Goal: Task Accomplishment & Management: Use online tool/utility

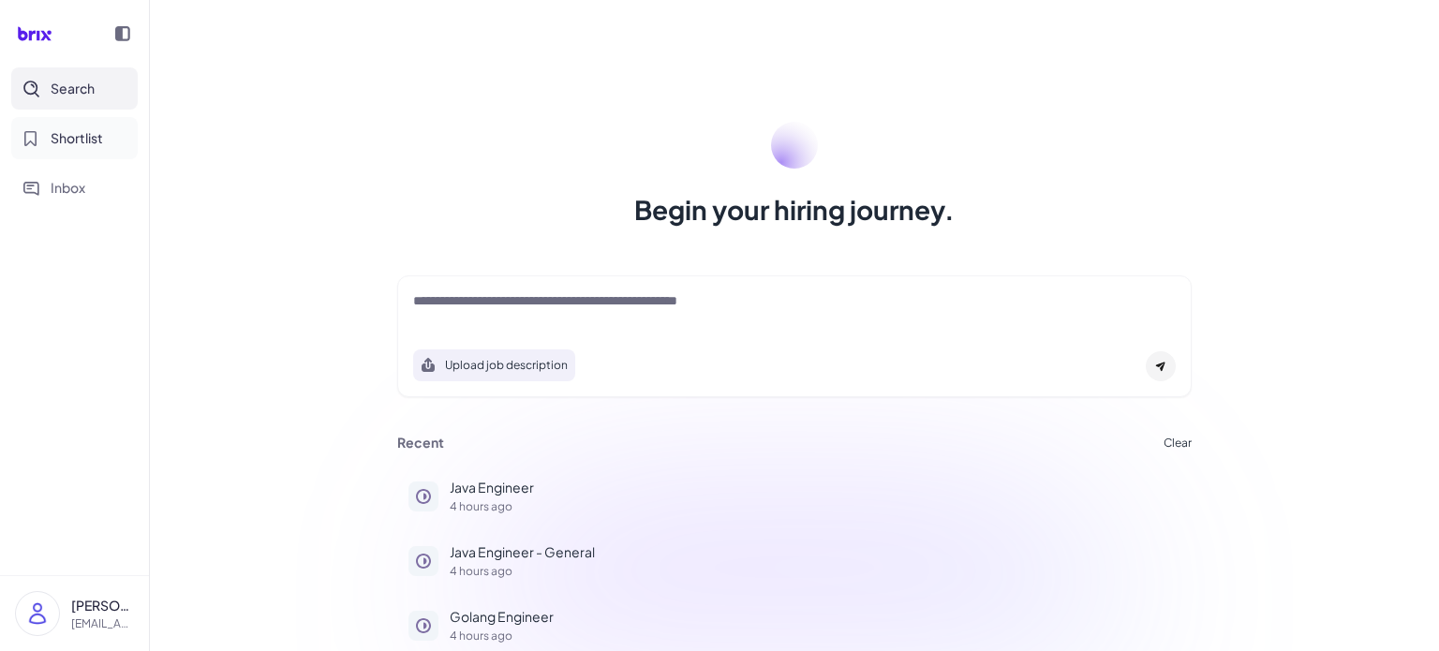
click at [82, 141] on span "Shortlist" at bounding box center [77, 138] width 52 height 20
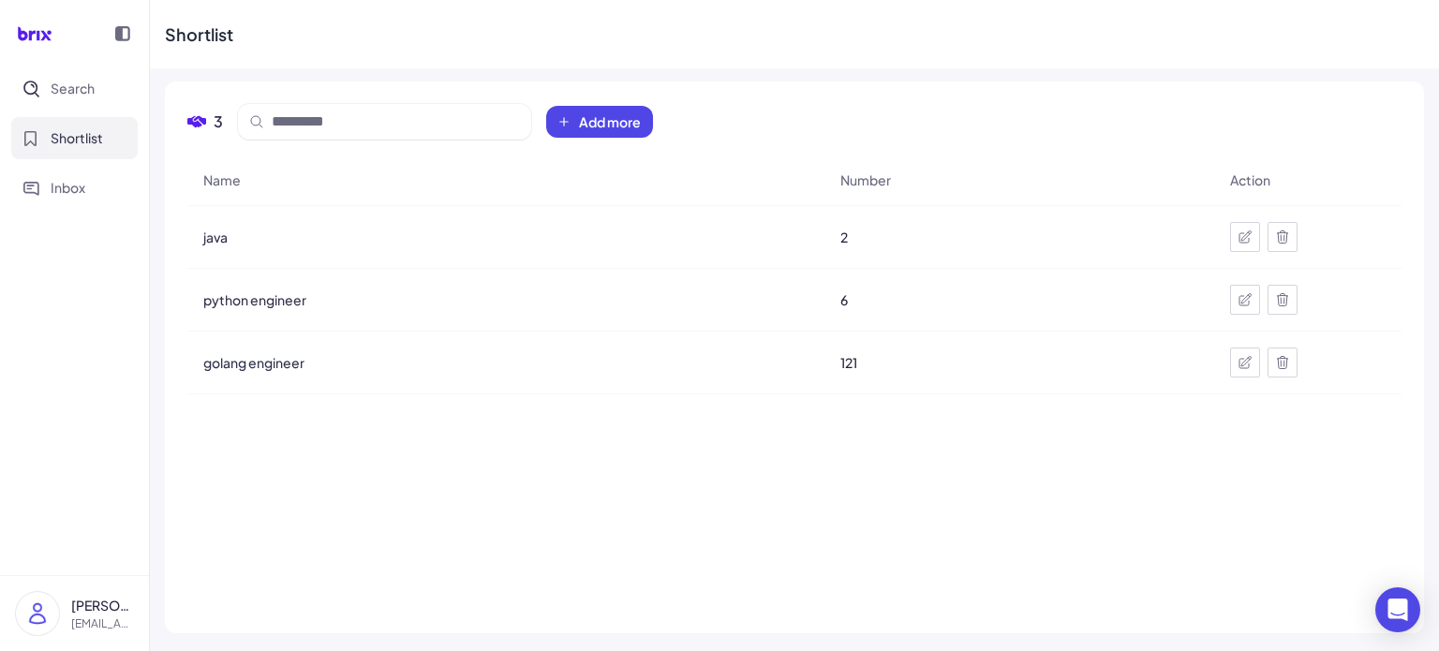
click at [94, 141] on span "Shortlist" at bounding box center [77, 138] width 52 height 20
click at [89, 89] on span "Search" at bounding box center [73, 89] width 44 height 20
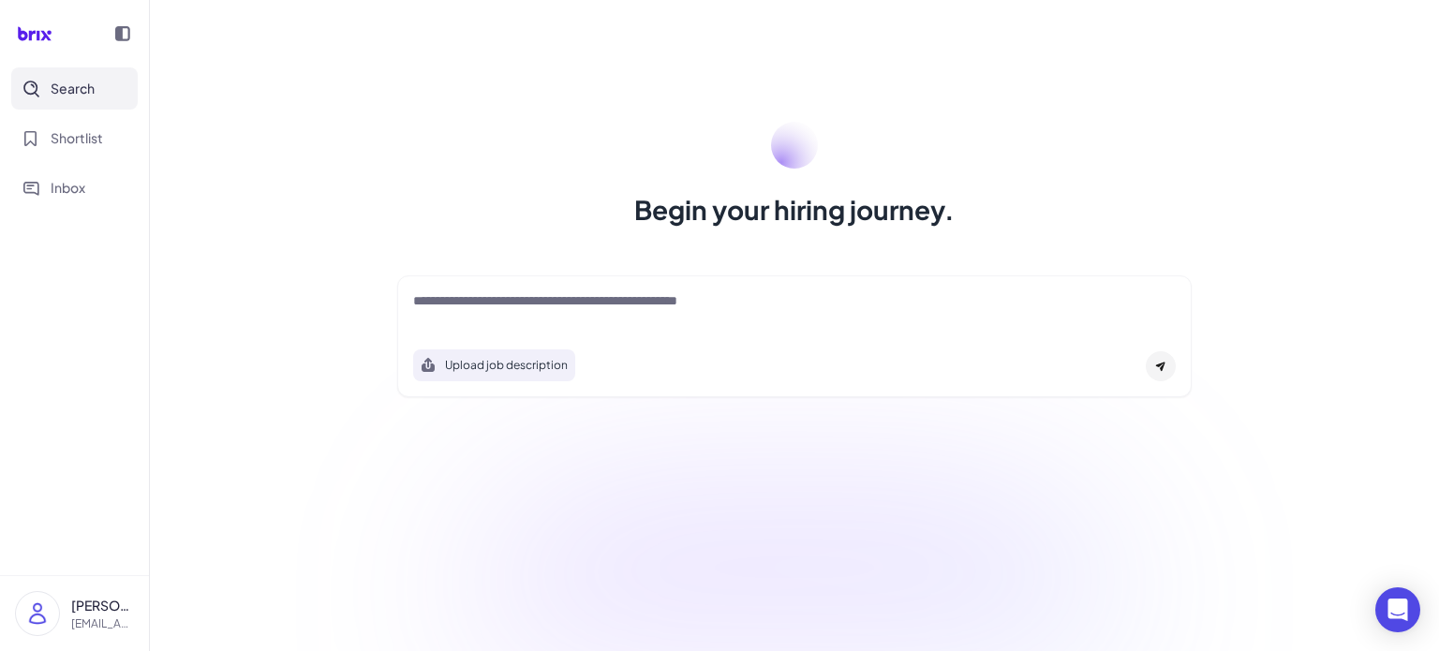
click at [525, 315] on div at bounding box center [794, 309] width 762 height 37
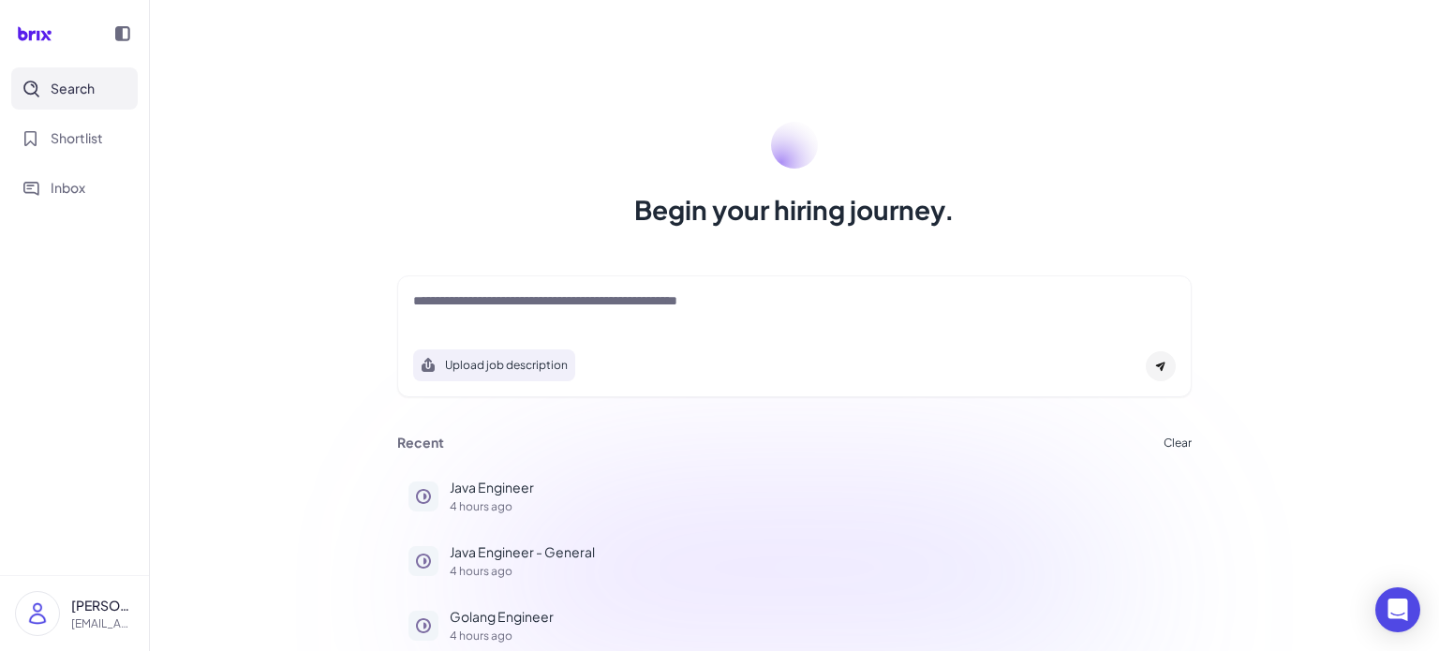
click at [529, 309] on textarea at bounding box center [794, 302] width 762 height 22
type textarea "**********"
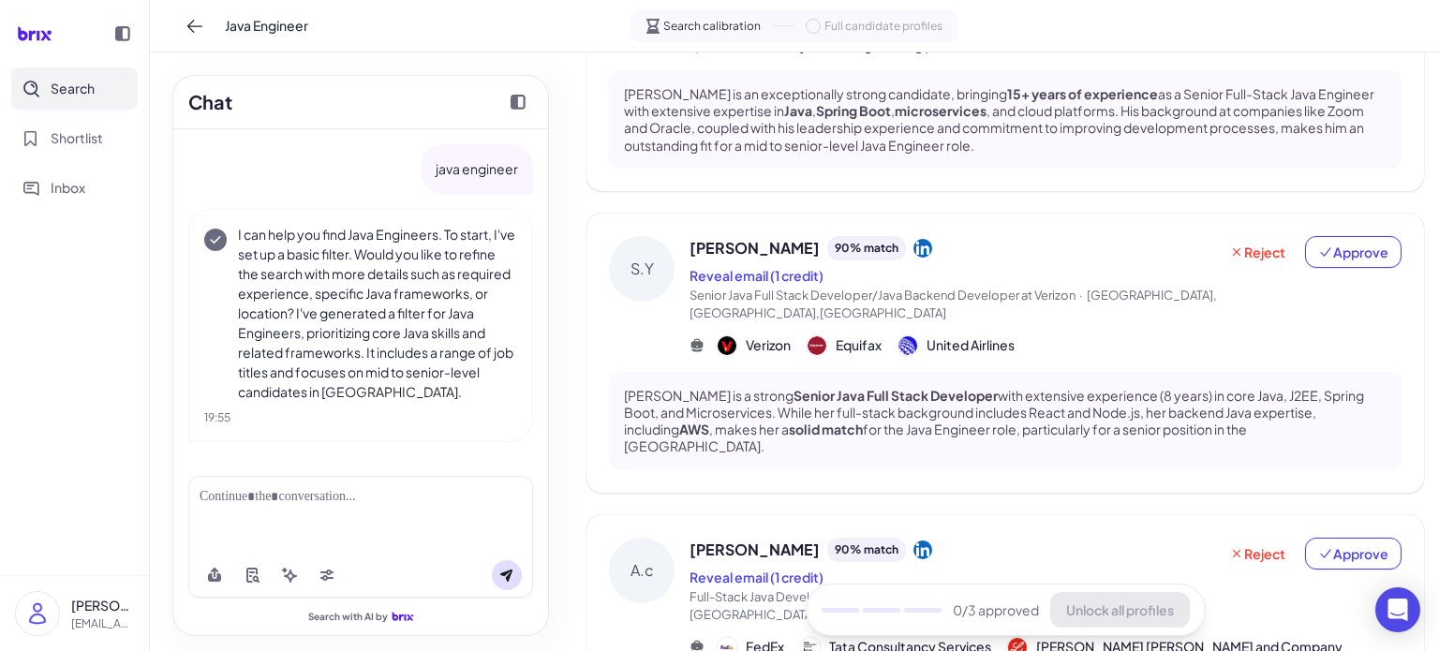
scroll to position [312, 0]
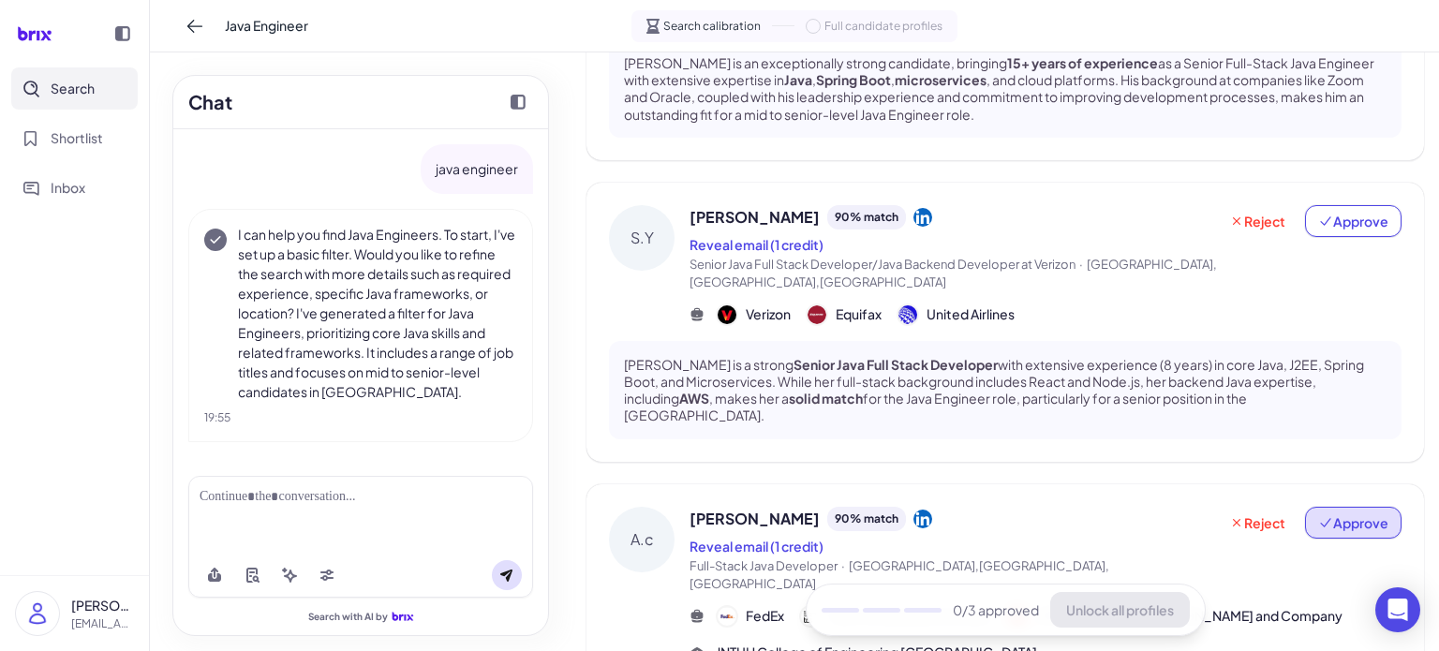
click at [1349, 513] on span "Approve" at bounding box center [1353, 522] width 70 height 19
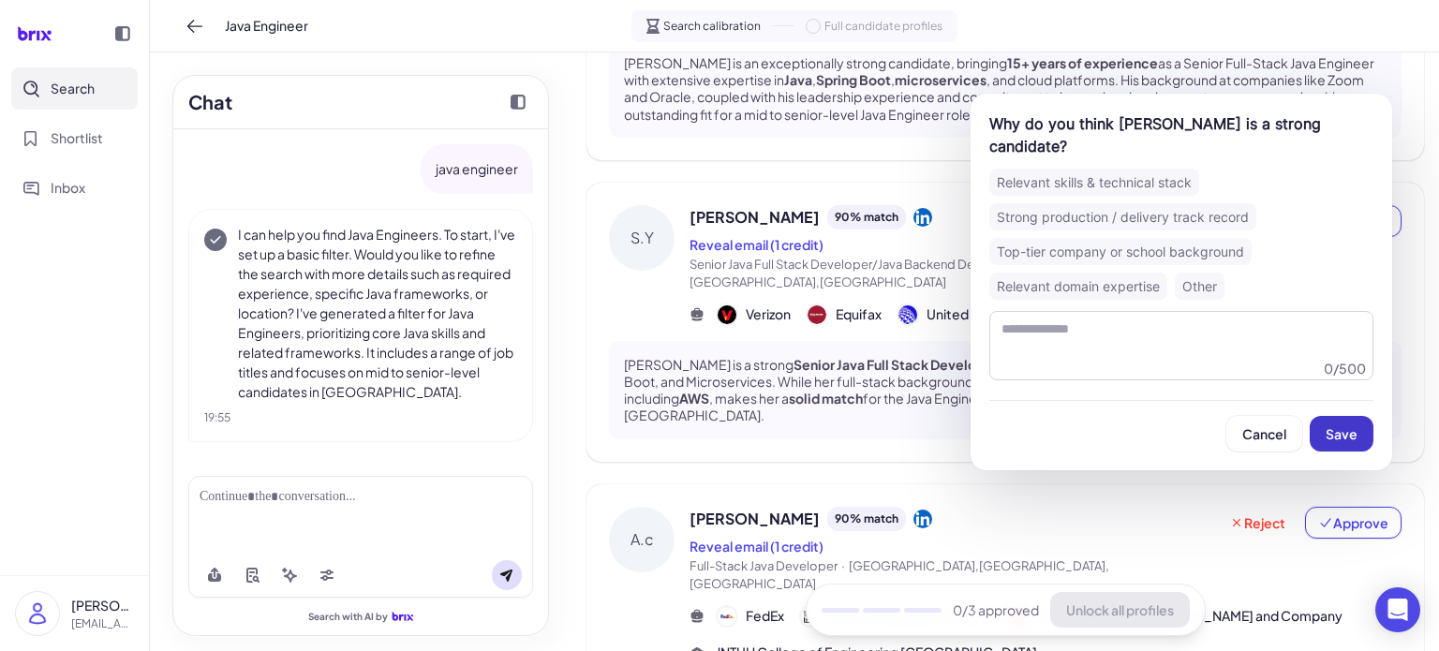
click at [1362, 428] on button "Save" at bounding box center [1342, 434] width 64 height 36
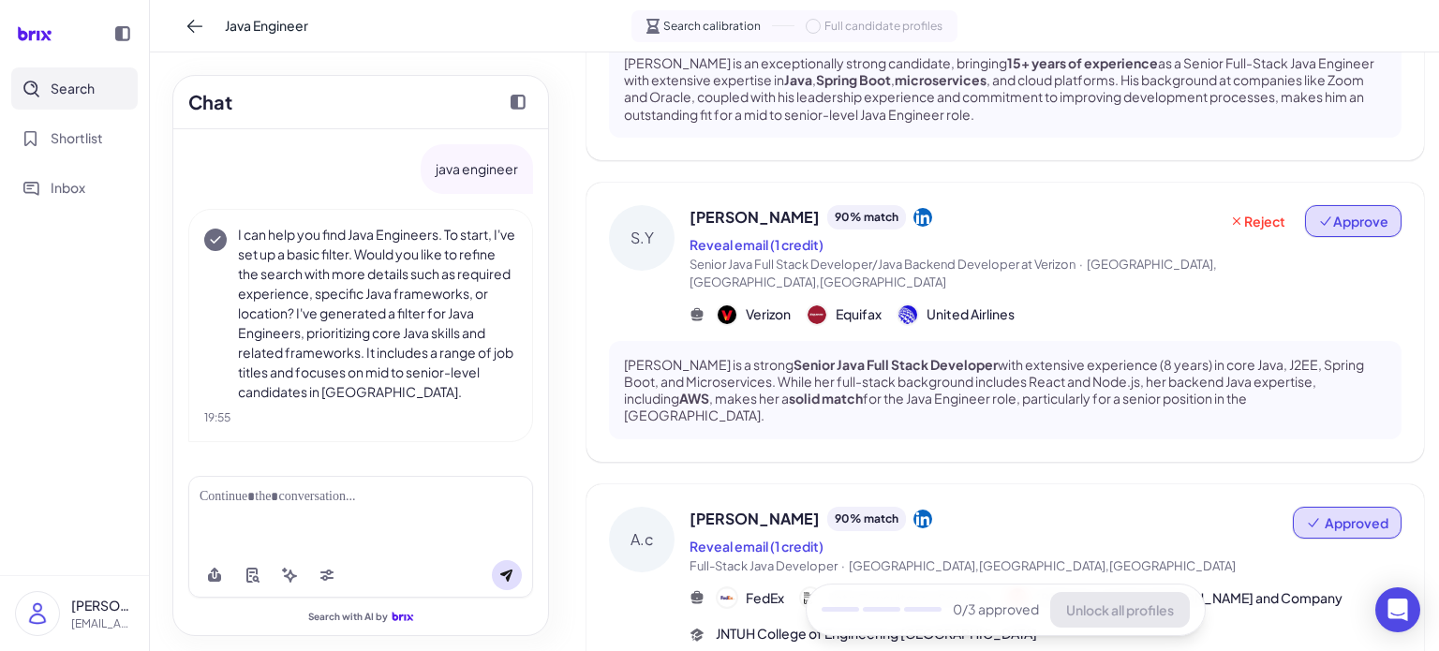
click at [1342, 212] on span "Approve" at bounding box center [1353, 221] width 70 height 19
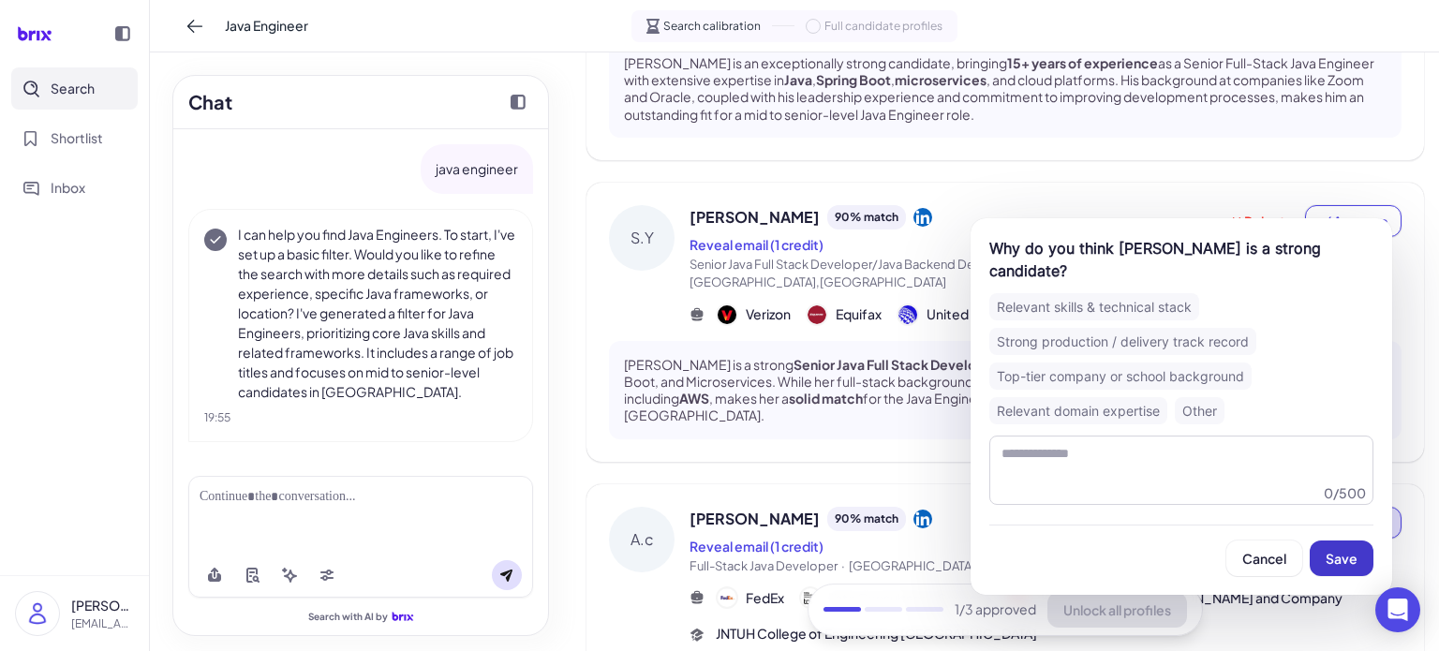
click at [1339, 546] on button "Save" at bounding box center [1342, 558] width 64 height 36
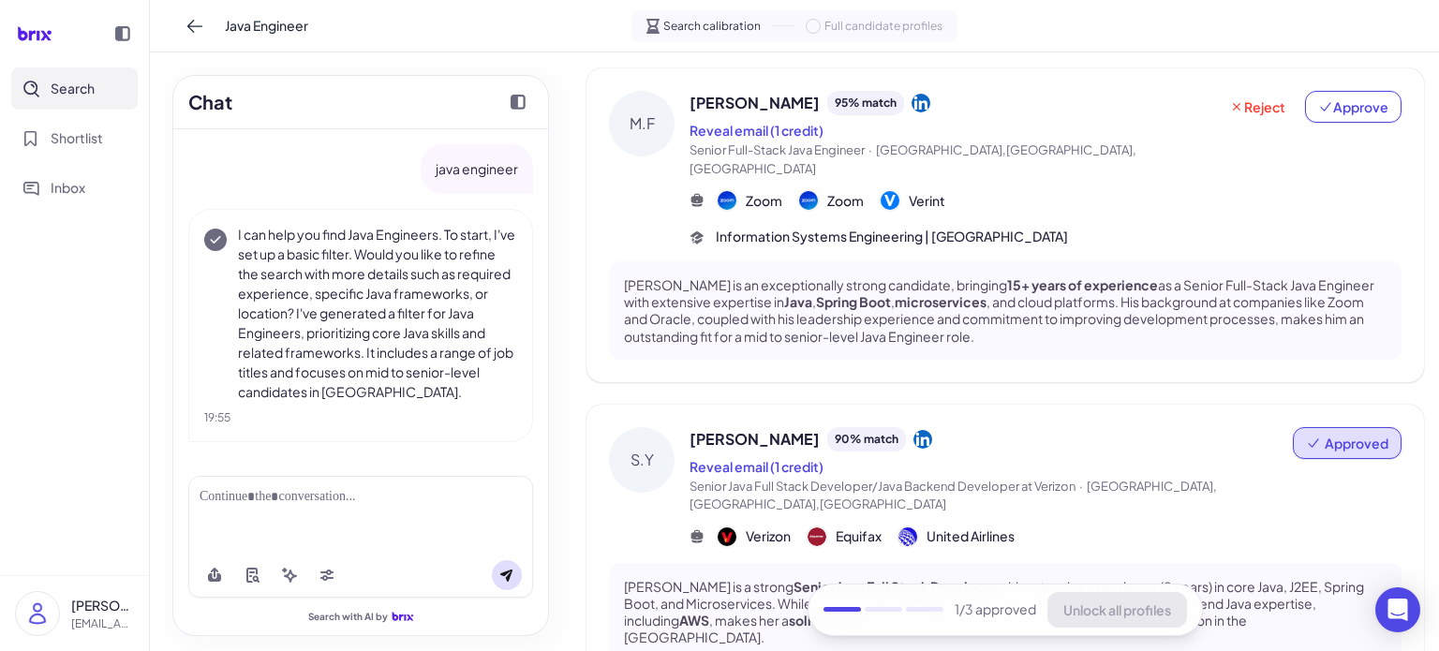
scroll to position [0, 0]
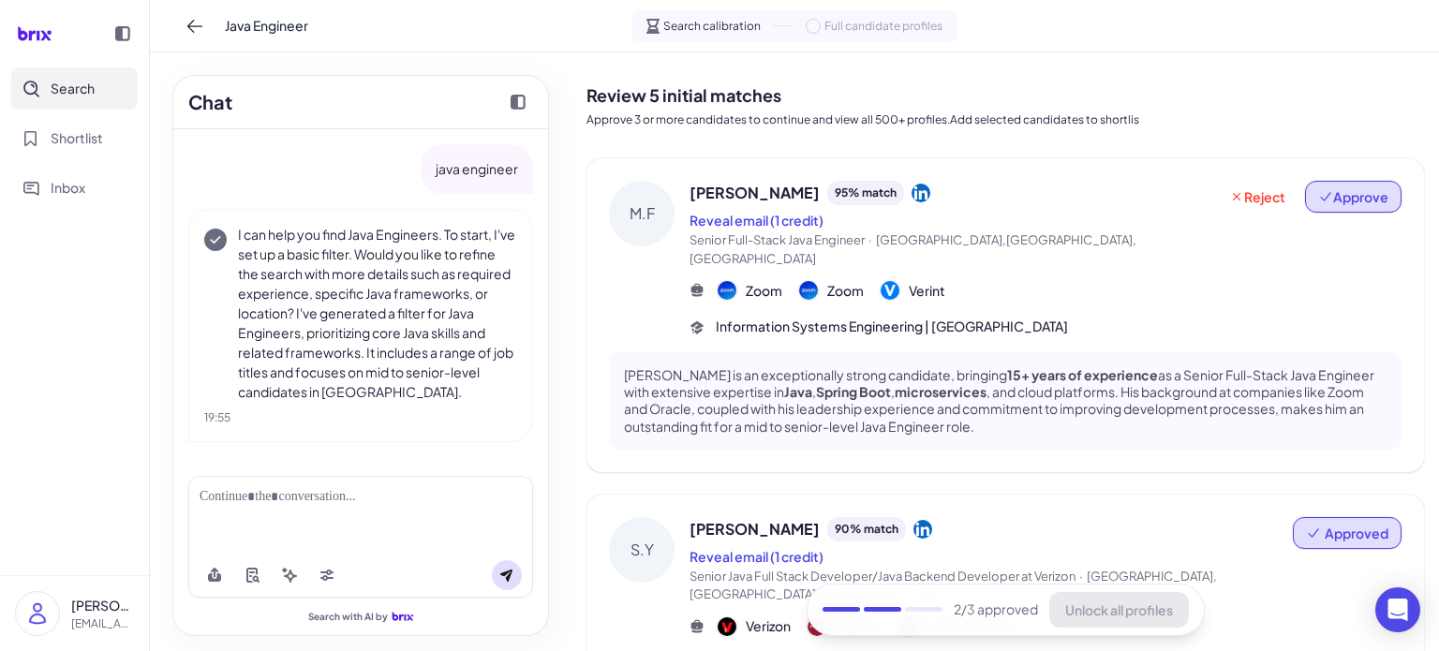
click at [1340, 194] on span "Approve" at bounding box center [1353, 196] width 70 height 19
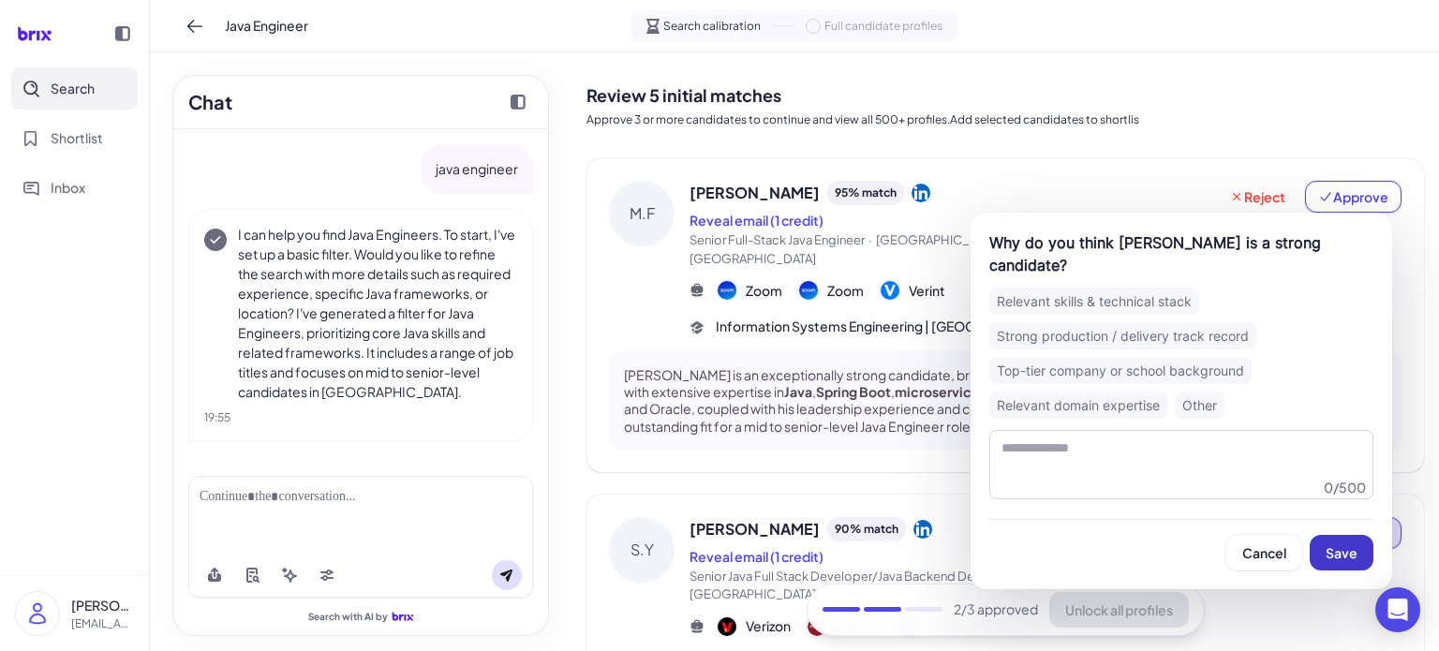
click at [1355, 544] on span "Save" at bounding box center [1341, 552] width 32 height 17
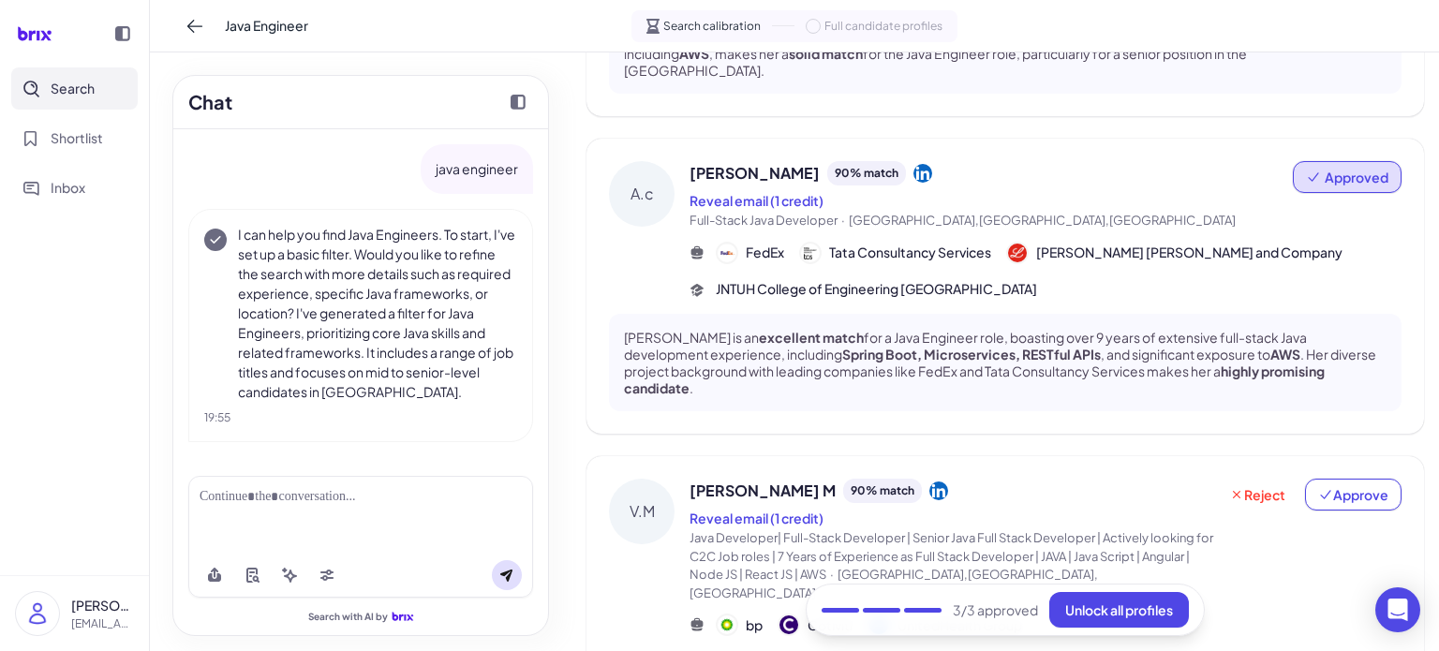
scroll to position [780, 0]
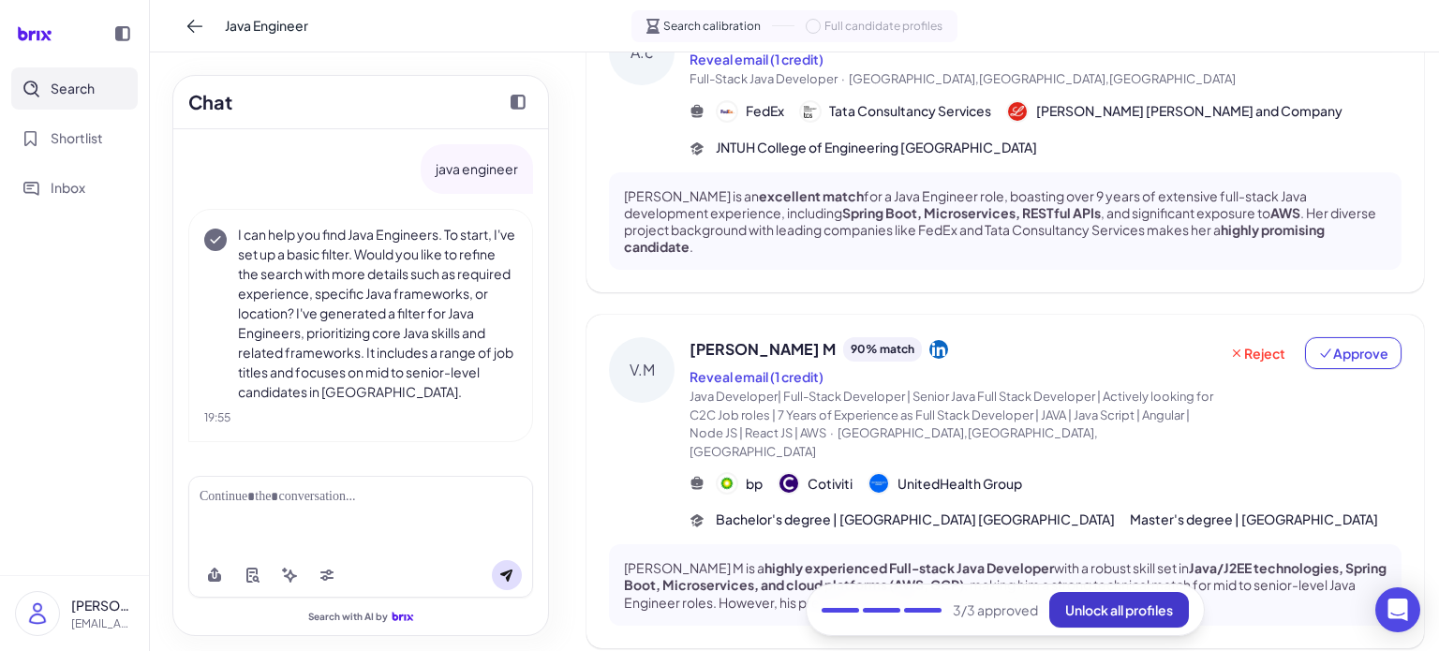
click at [1139, 606] on span "Unlock all profiles" at bounding box center [1119, 609] width 108 height 17
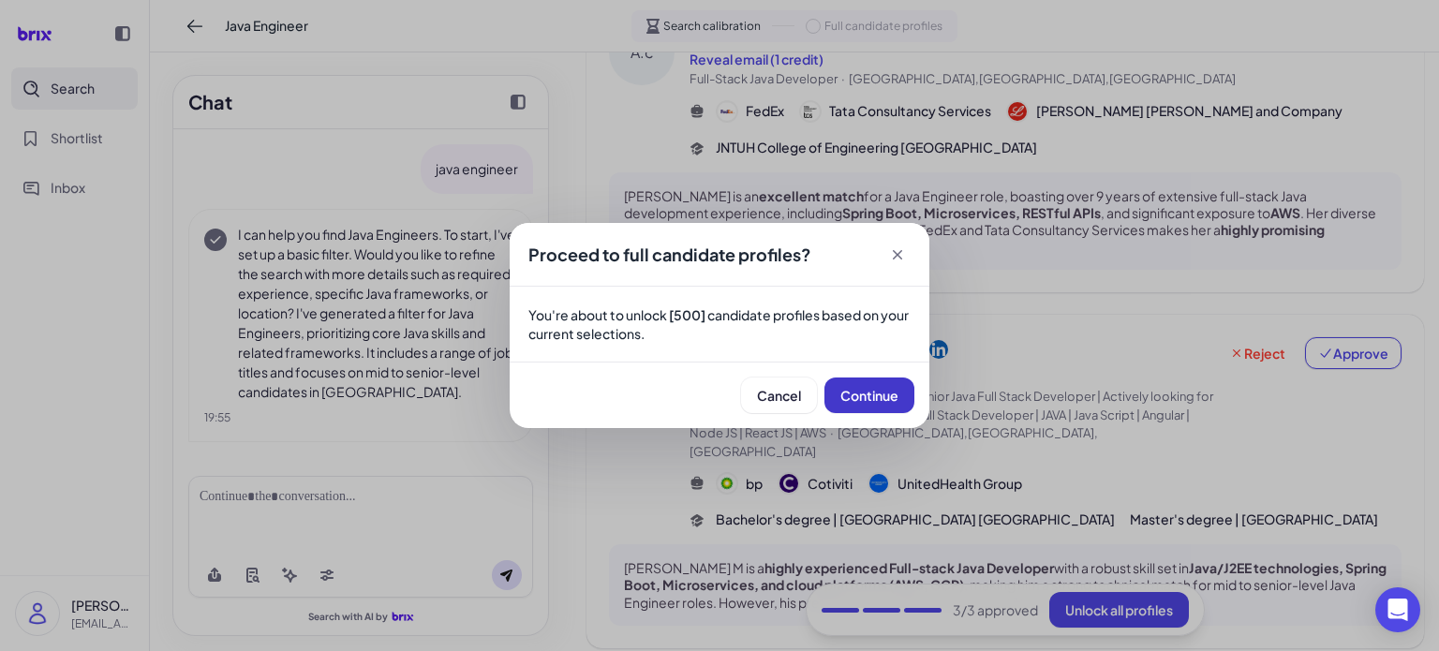
click at [884, 399] on span "Continue" at bounding box center [869, 395] width 58 height 17
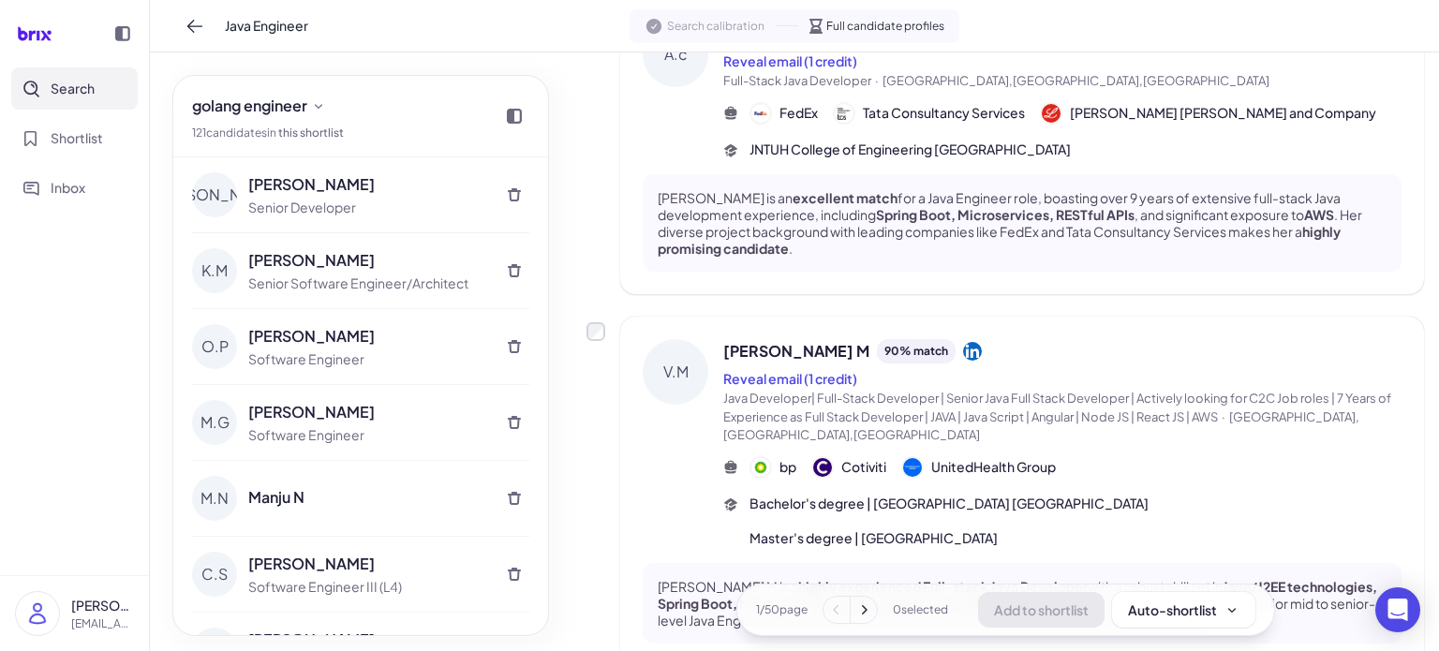
click at [60, 468] on nav "Search Shortlist Inbox" at bounding box center [74, 321] width 149 height 508
click at [75, 385] on nav "Search Shortlist Inbox" at bounding box center [74, 321] width 149 height 508
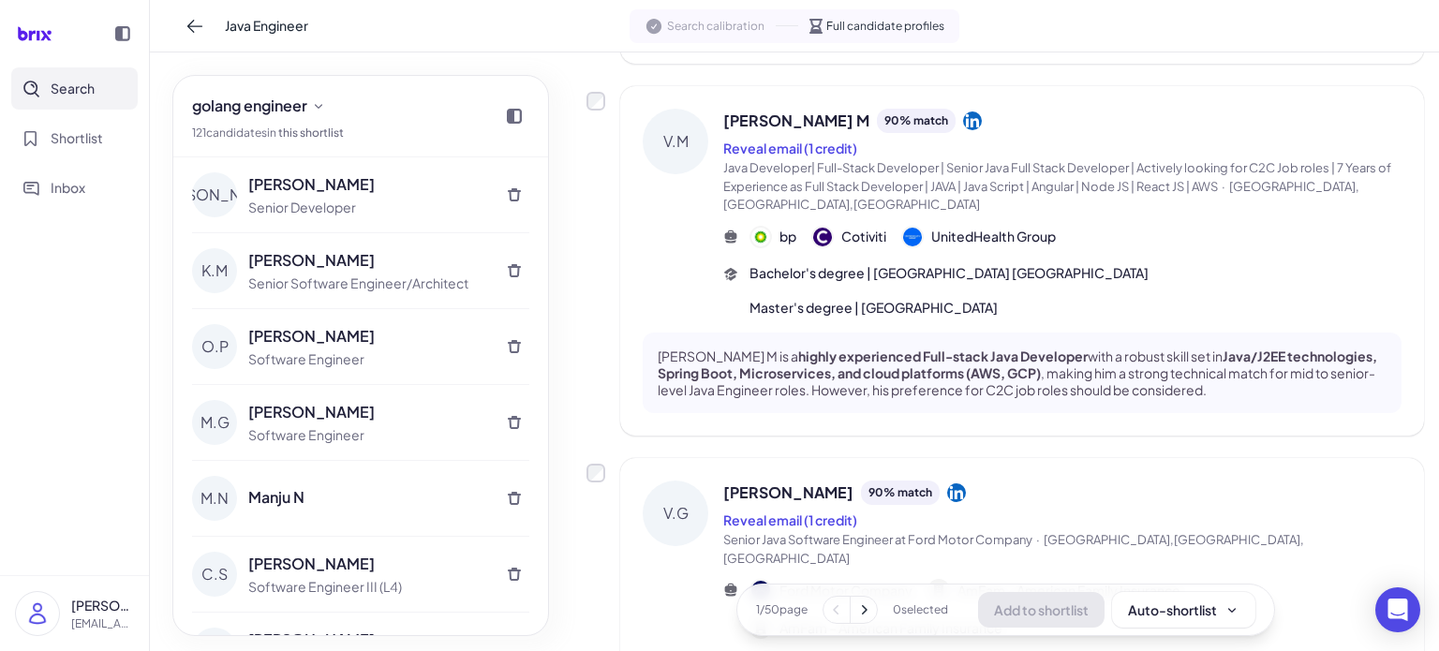
scroll to position [1290, 0]
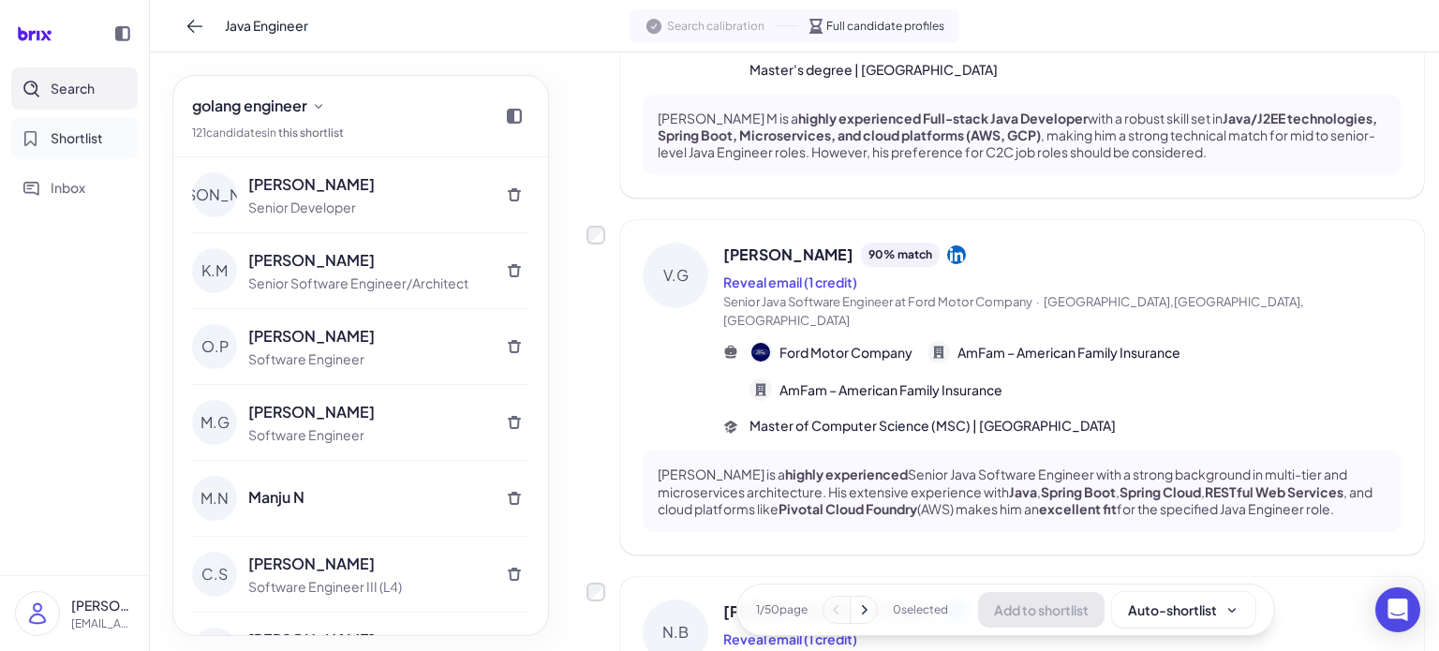
click at [86, 135] on span "Shortlist" at bounding box center [77, 138] width 52 height 20
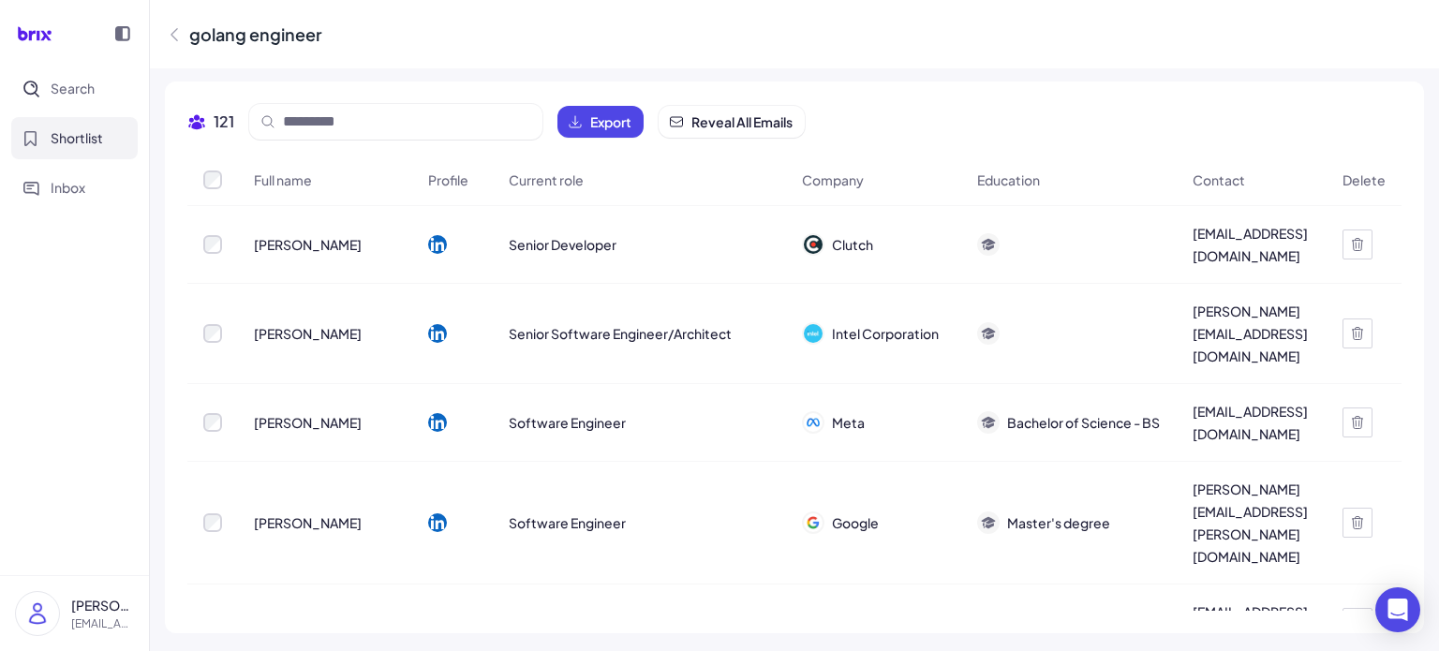
click at [168, 36] on icon at bounding box center [174, 34] width 19 height 19
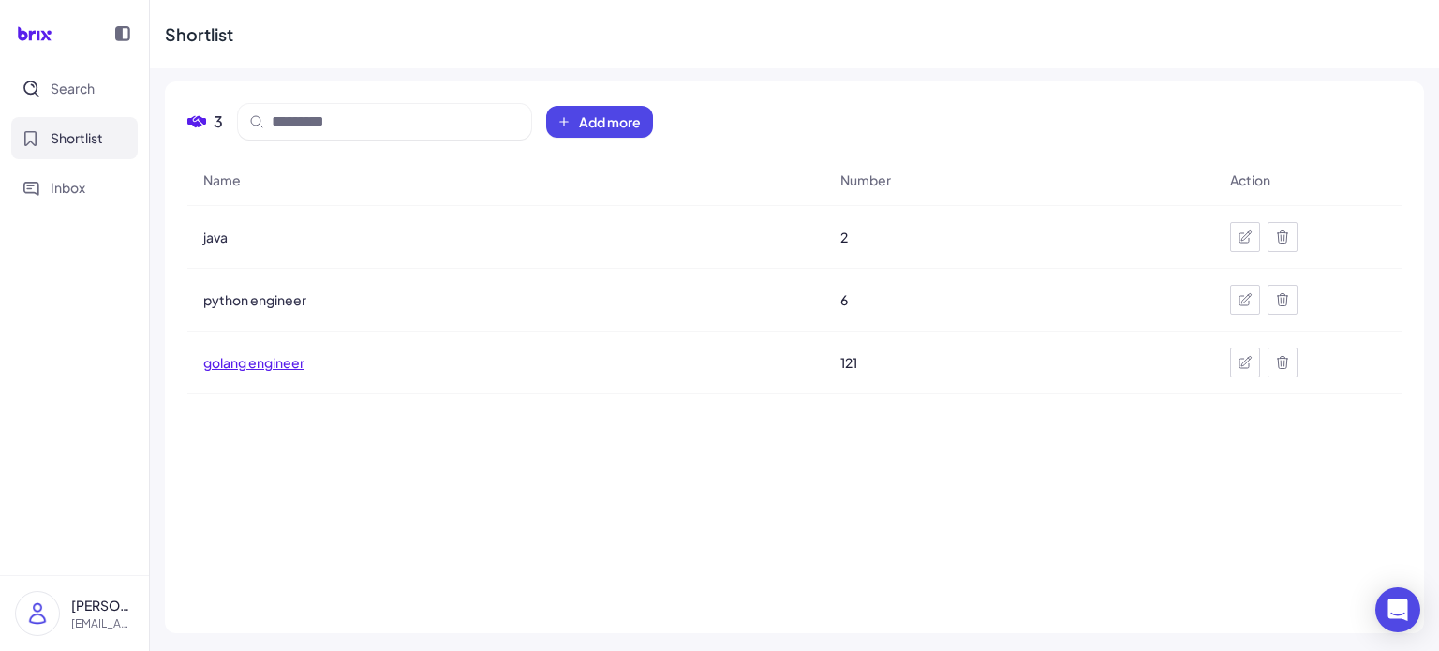
click at [266, 360] on span "golang engineer" at bounding box center [253, 362] width 101 height 19
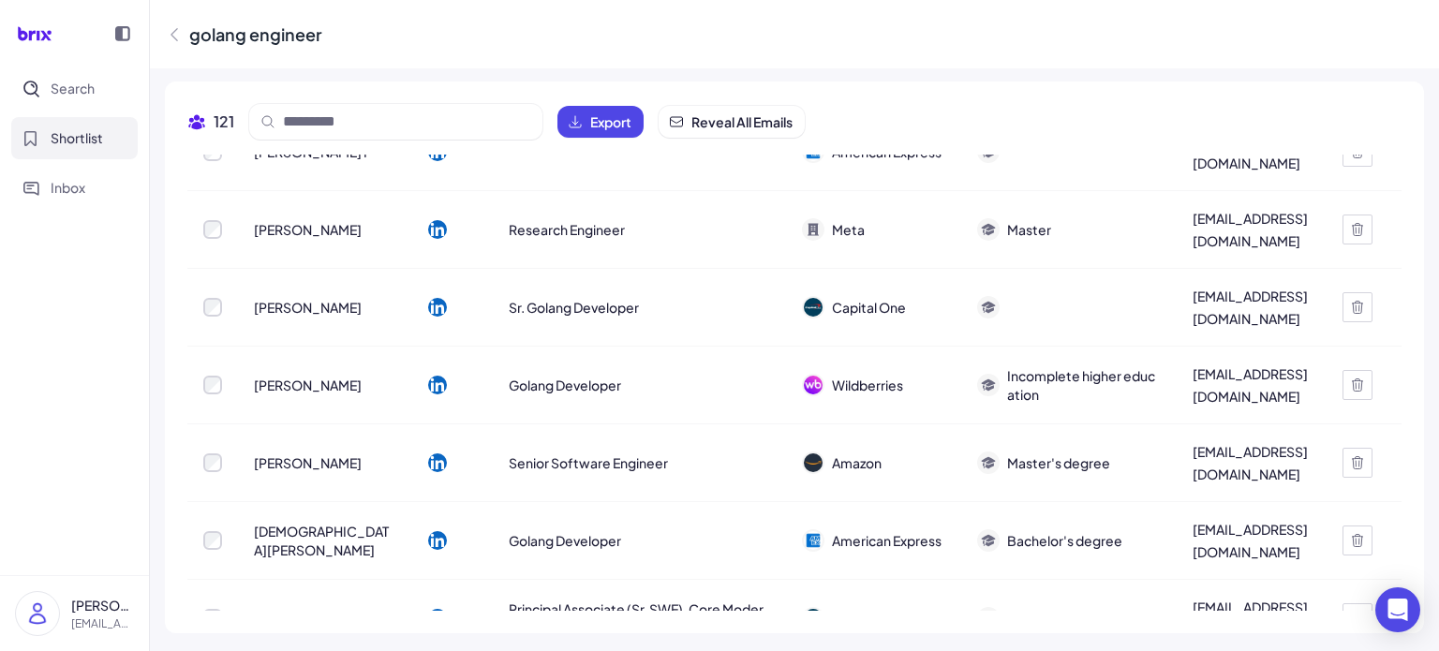
scroll to position [8889, 0]
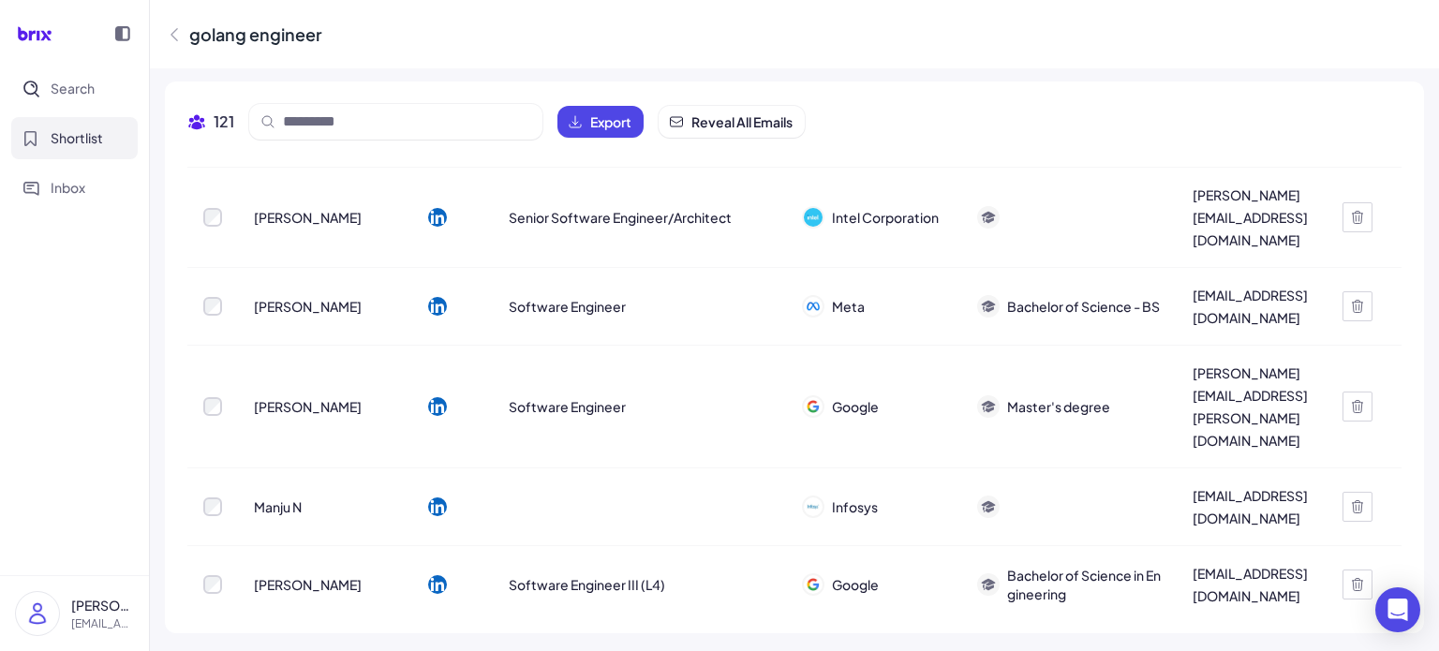
scroll to position [0, 0]
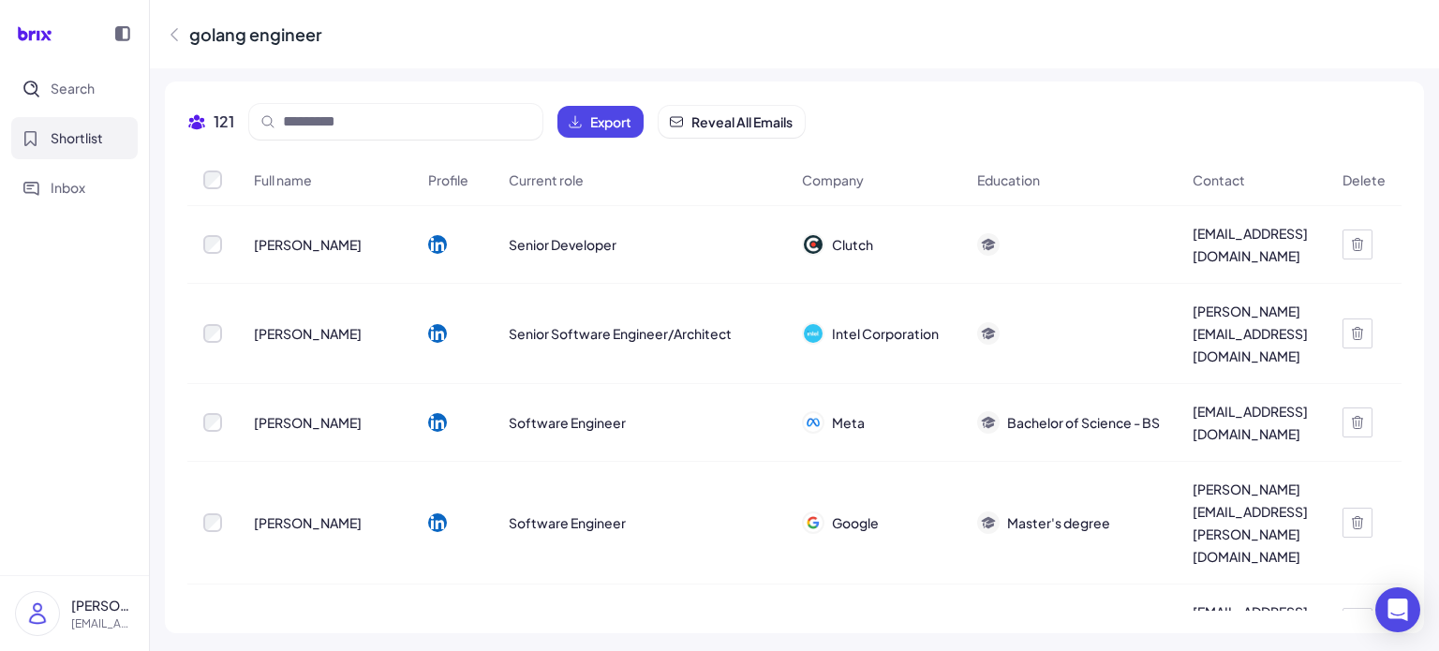
click at [1353, 243] on icon at bounding box center [1357, 244] width 10 height 12
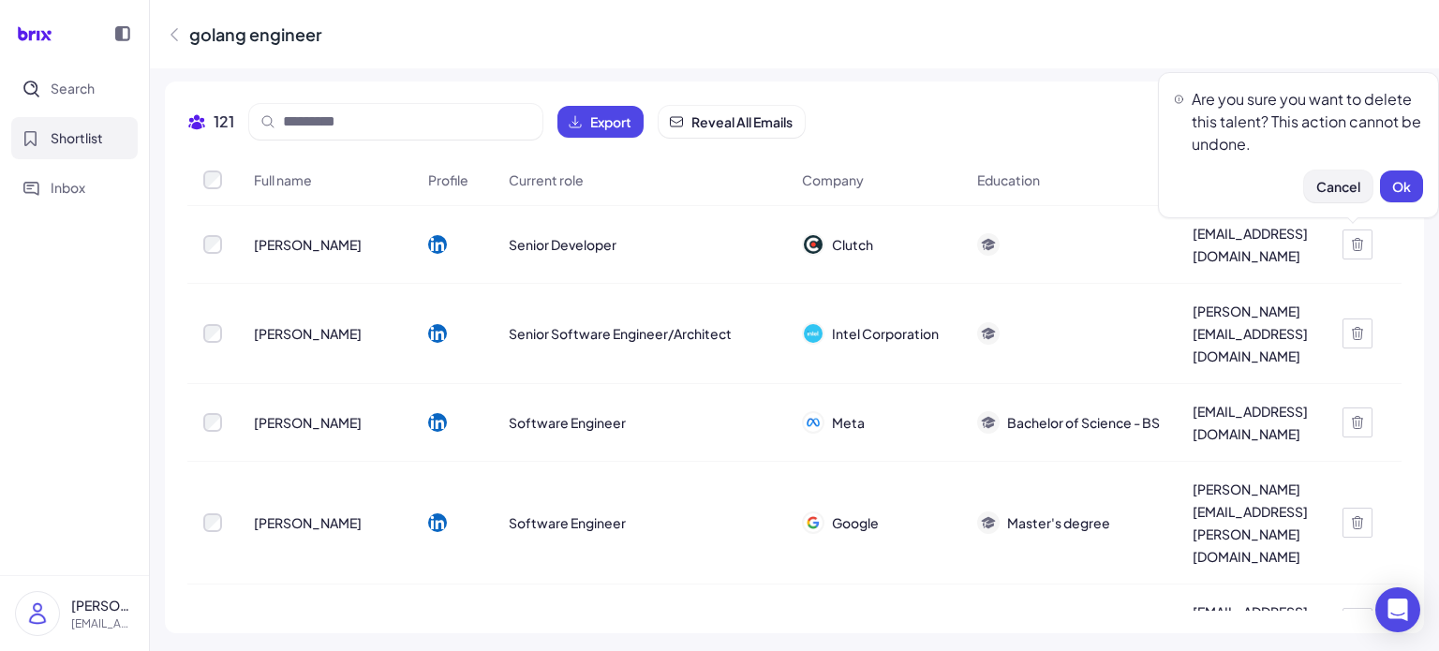
click at [1346, 189] on span "Cancel" at bounding box center [1338, 186] width 44 height 17
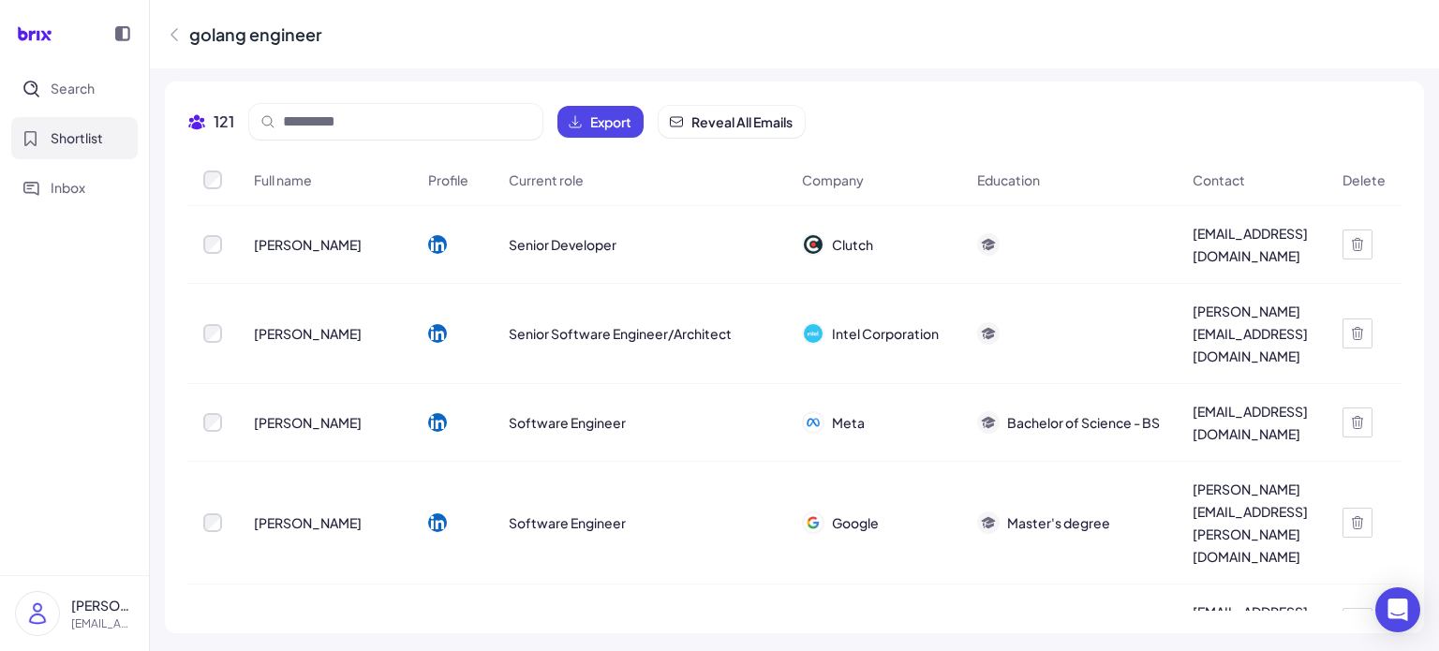
click at [1350, 249] on icon at bounding box center [1357, 244] width 15 height 15
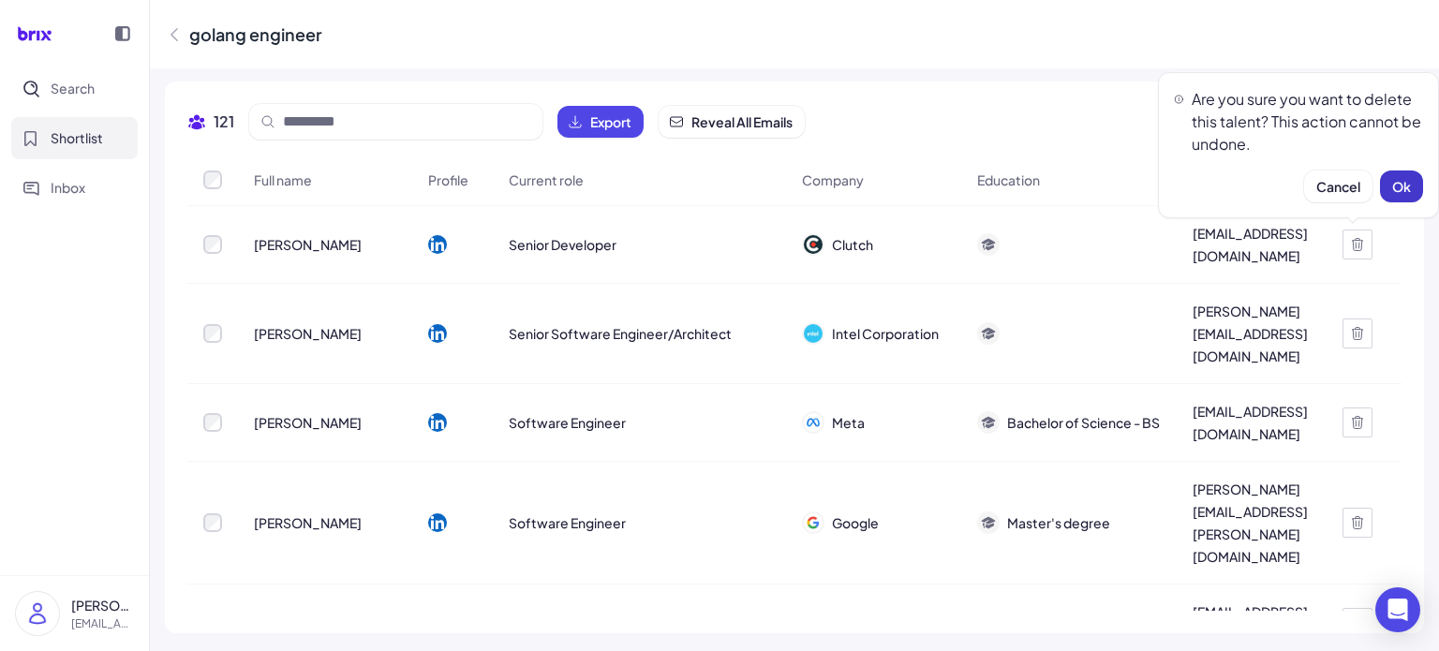
click at [1404, 183] on span "Ok" at bounding box center [1401, 186] width 19 height 17
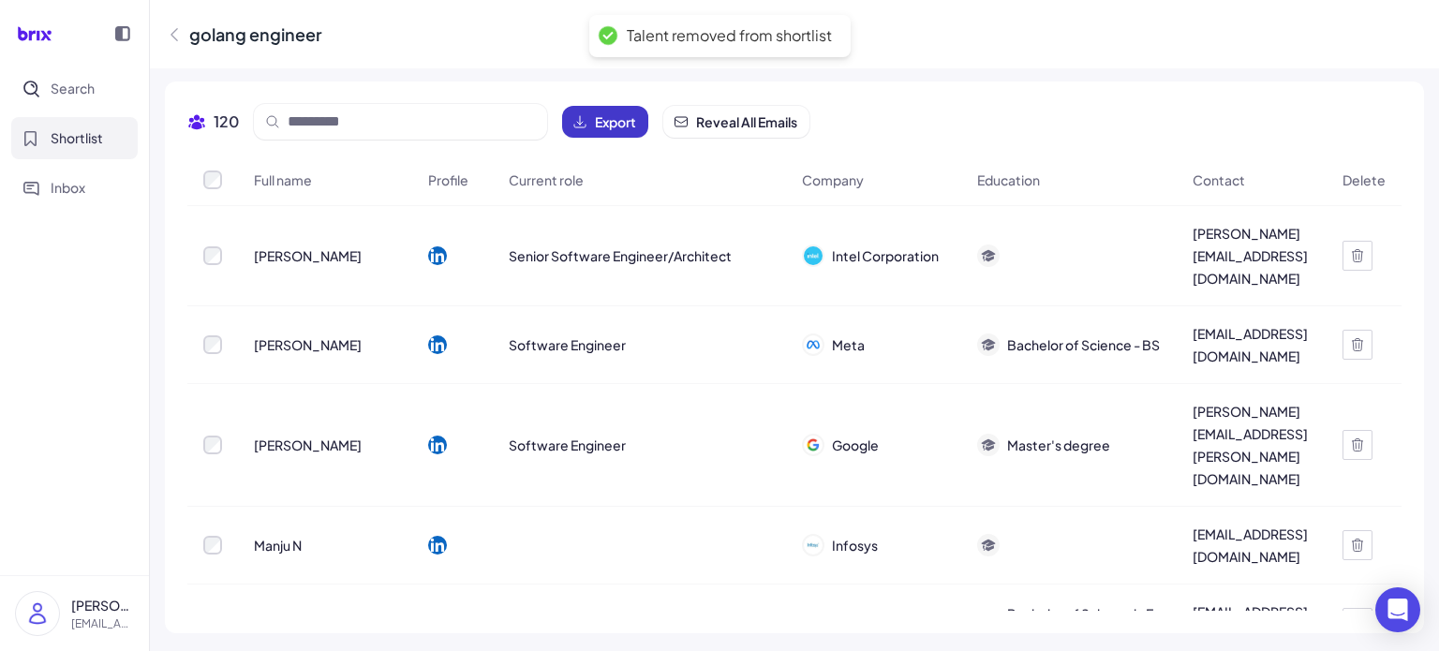
click at [619, 118] on span "Export" at bounding box center [615, 121] width 41 height 19
click at [16, 426] on nav "Search Shortlist Inbox" at bounding box center [74, 321] width 149 height 508
